Goal: Check status

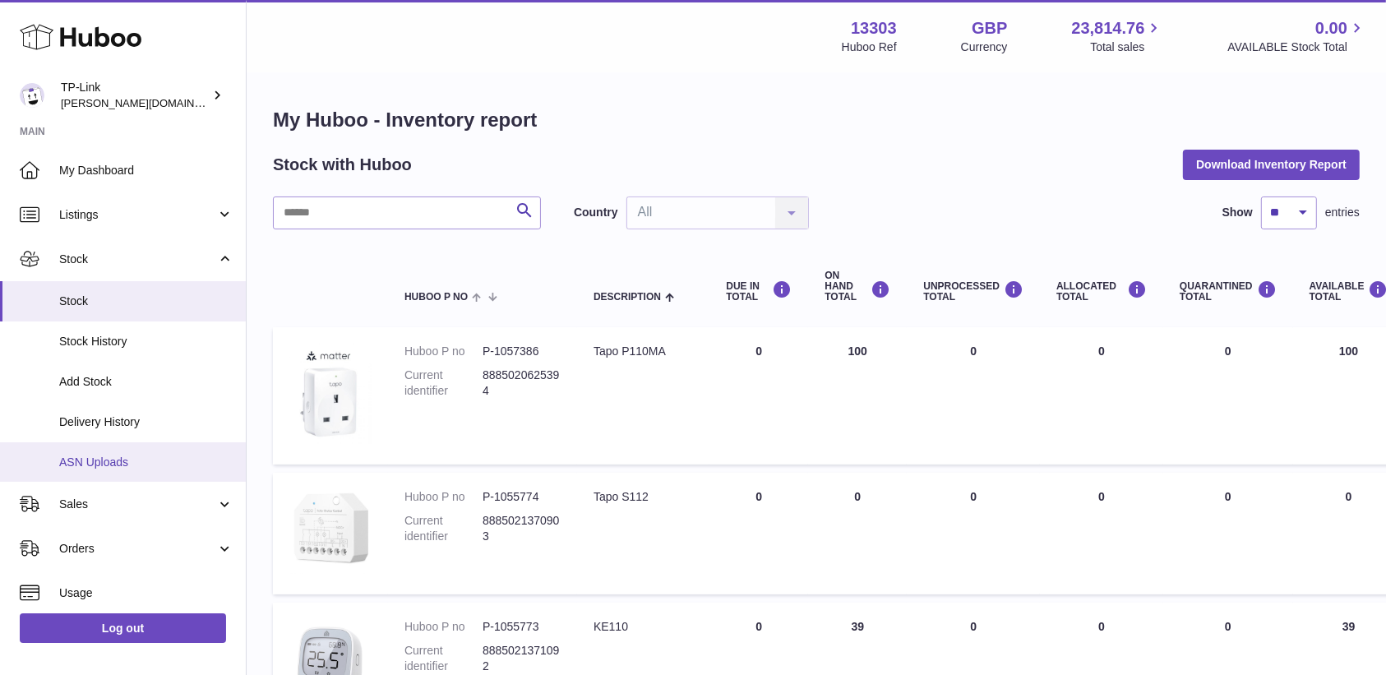
click at [138, 475] on link "ASN Uploads" at bounding box center [123, 462] width 246 height 40
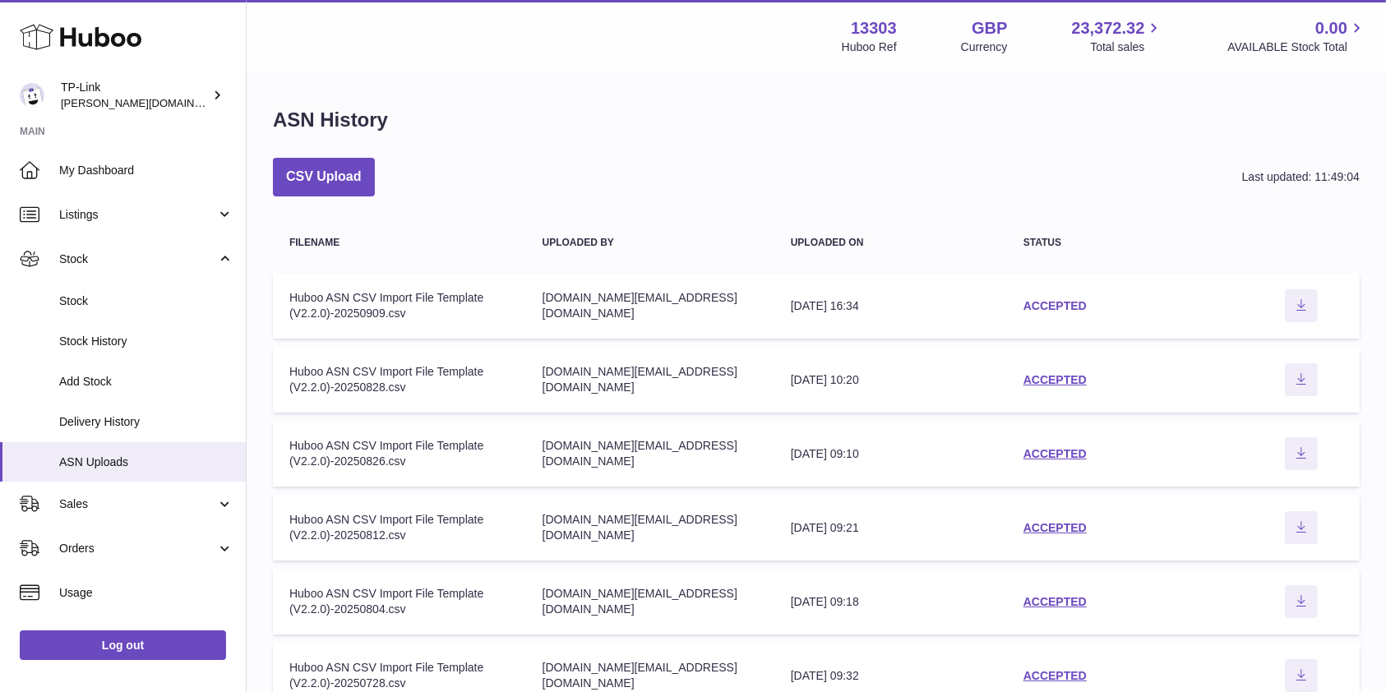
click at [1058, 307] on link "ACCEPTED" at bounding box center [1054, 305] width 63 height 13
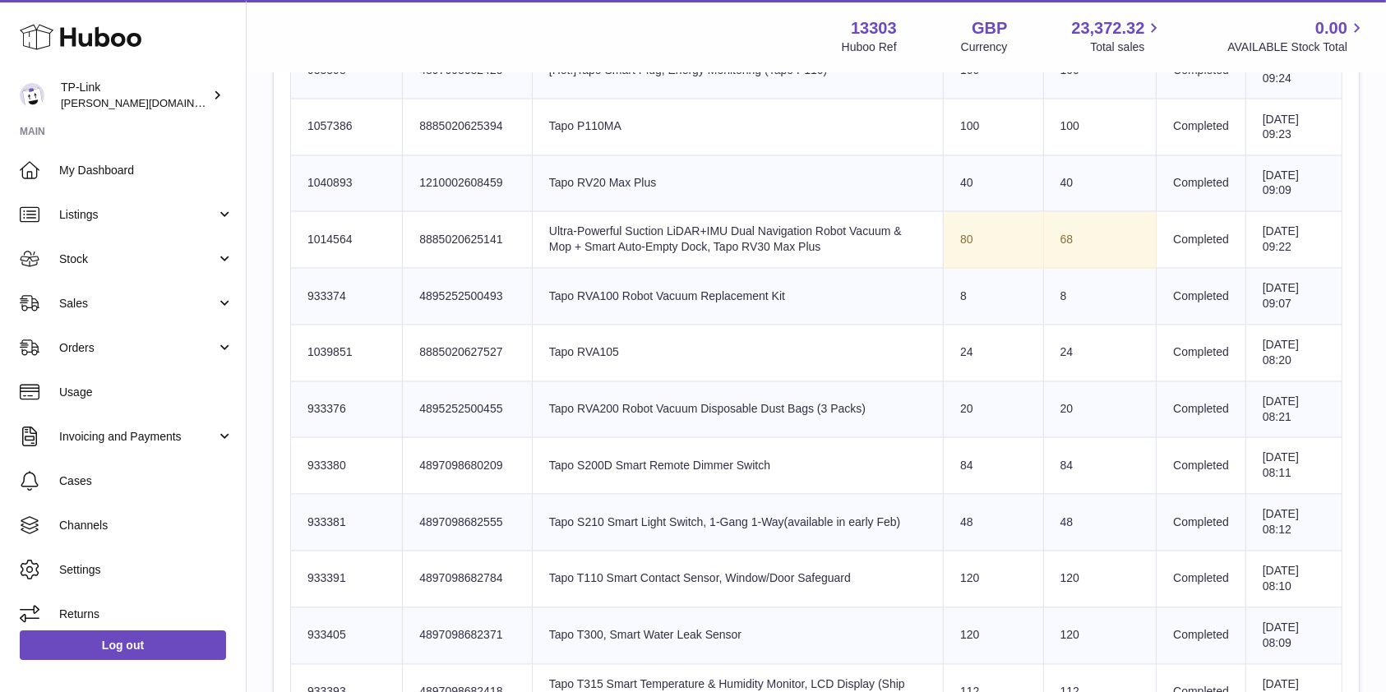
scroll to position [2959, 0]
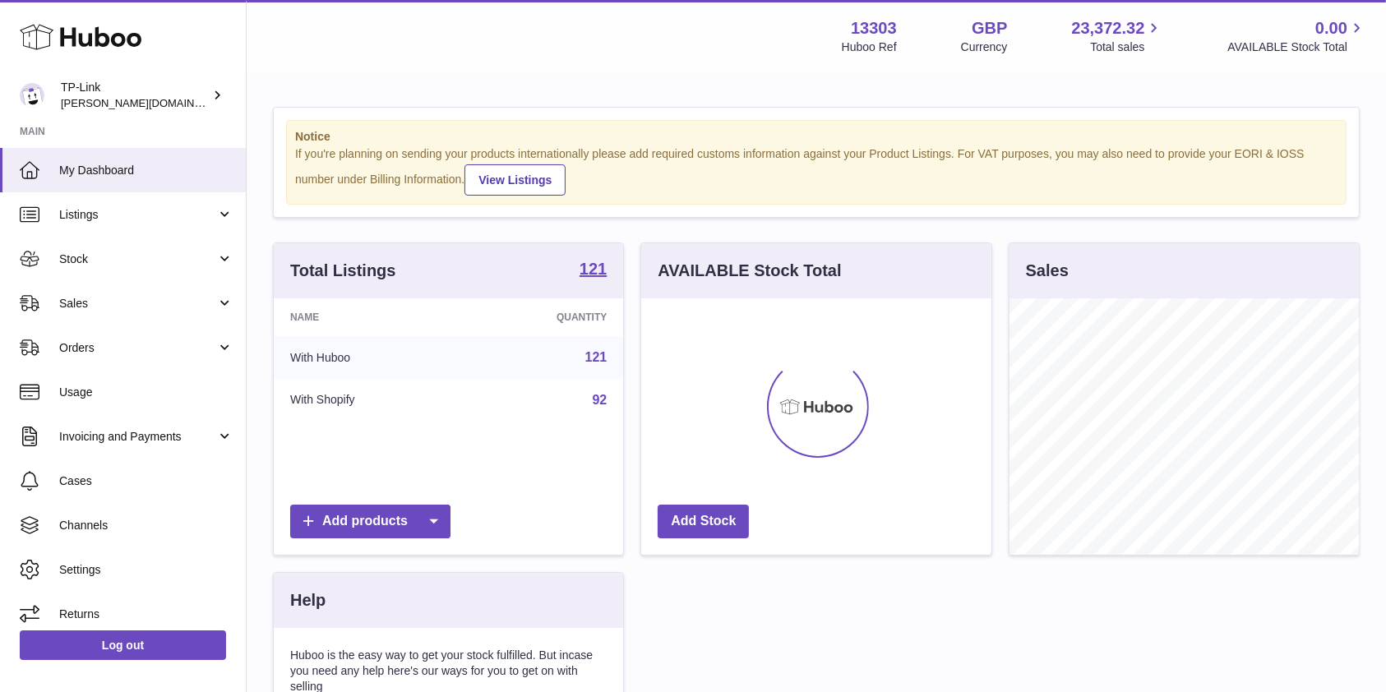
scroll to position [256, 349]
